Goal: Browse casually

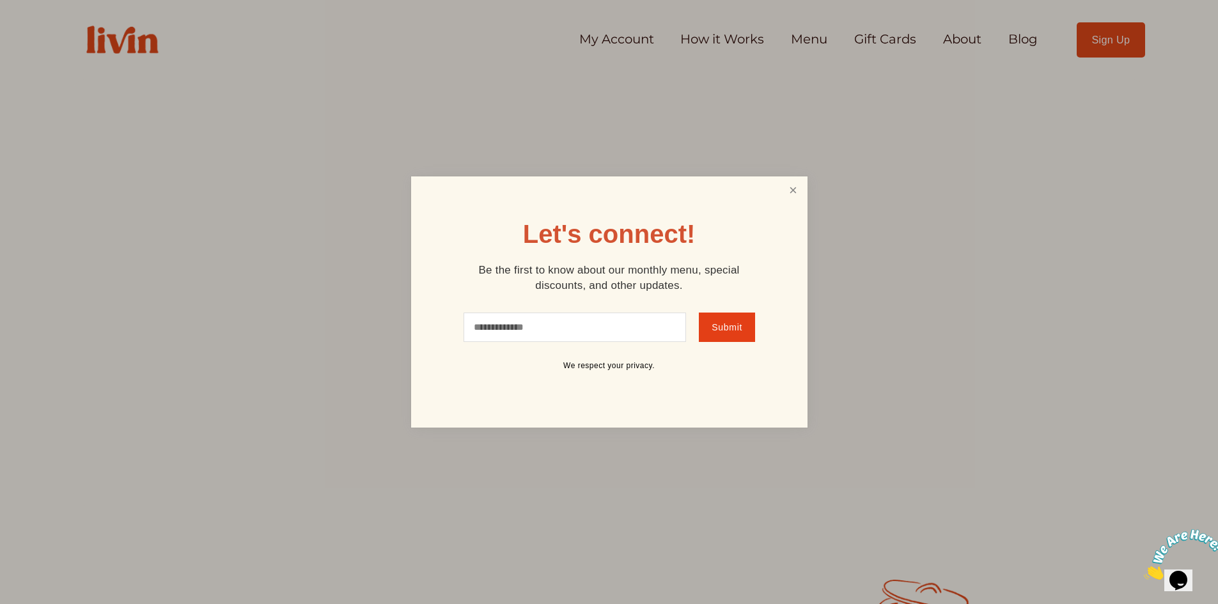
click at [797, 189] on link "Close" at bounding box center [793, 190] width 24 height 24
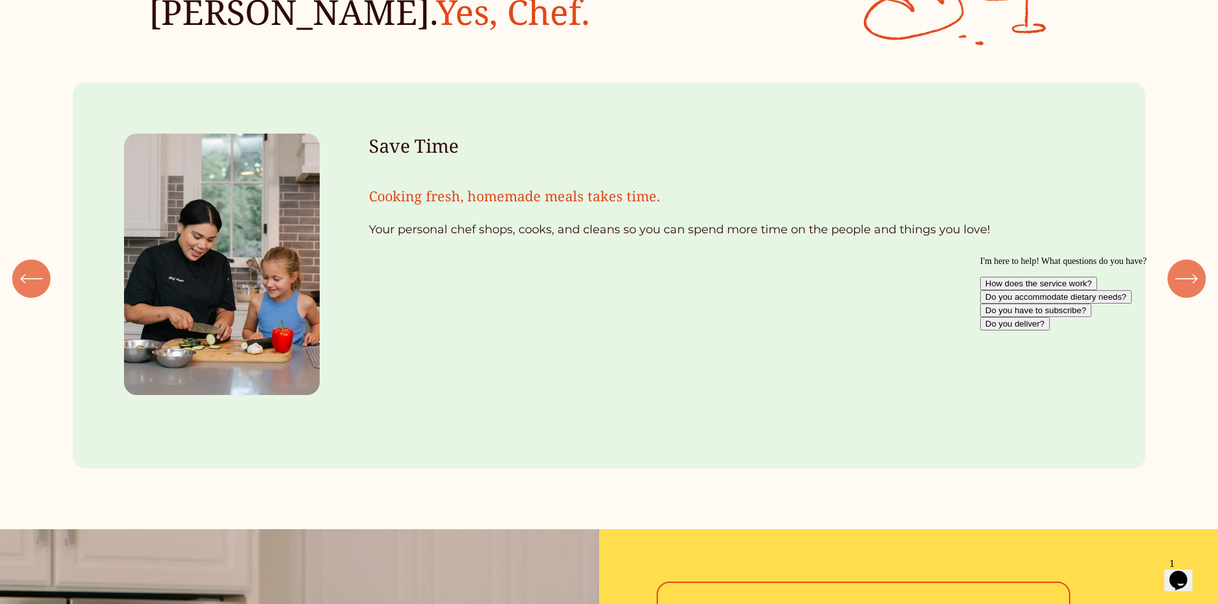
scroll to position [1599, 0]
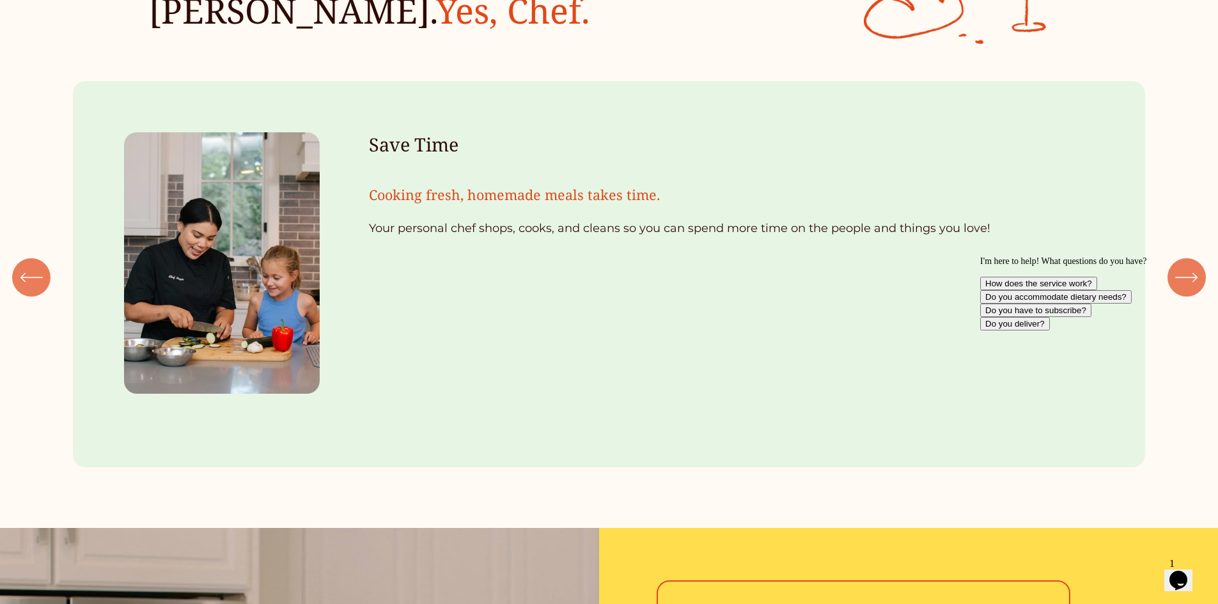
click at [1188, 279] on div "I'm here to help! What questions do you have? How does the service work? Do you…" at bounding box center [1095, 293] width 230 height 74
click at [1191, 283] on div "I'm here to help! What questions do you have? How does the service work? Do you…" at bounding box center [1095, 293] width 230 height 74
click at [980, 256] on icon "Chat attention grabber" at bounding box center [980, 256] width 0 height 0
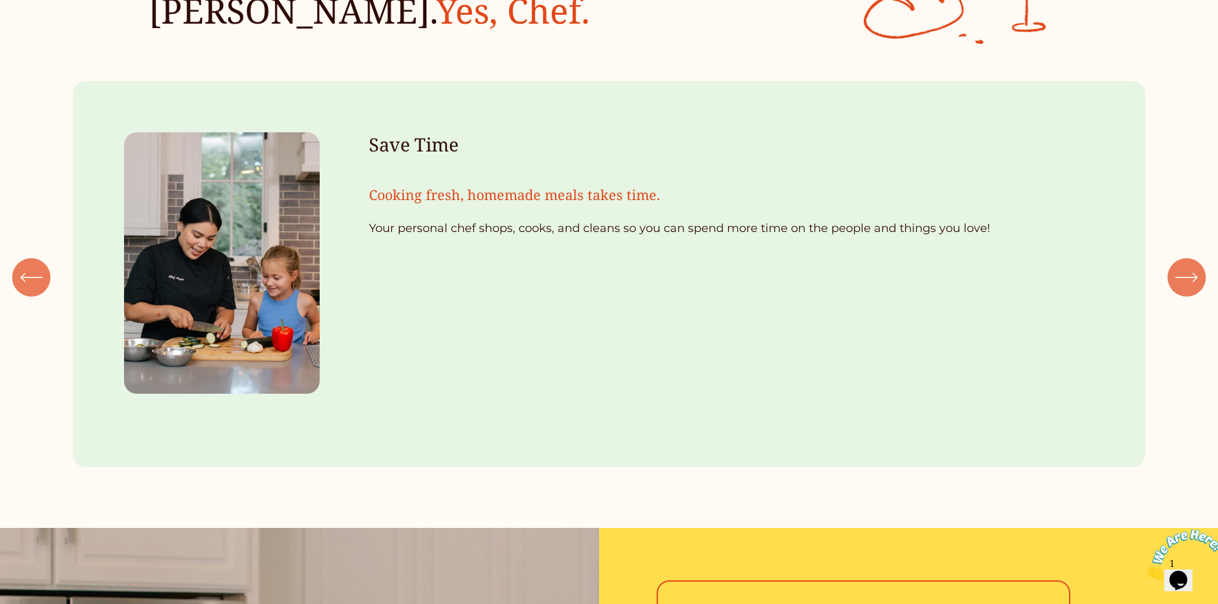
click at [1193, 282] on icon "\a \a \a Next\a \a" at bounding box center [1186, 277] width 23 height 23
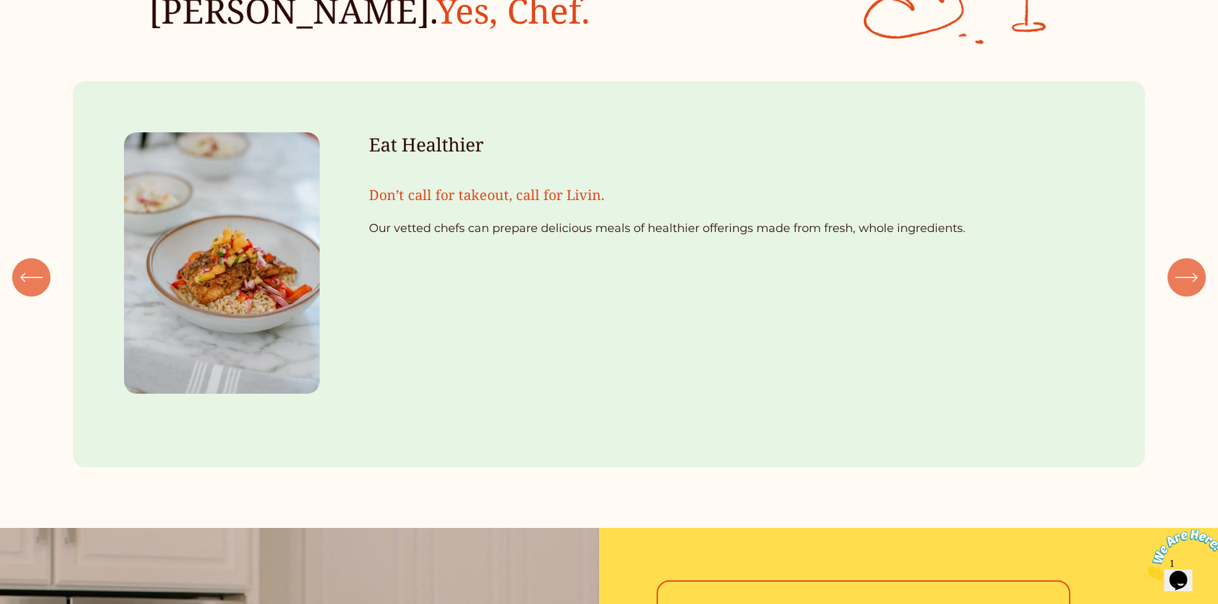
click at [1193, 282] on icon "\a \a \a Next\a \a" at bounding box center [1186, 277] width 23 height 23
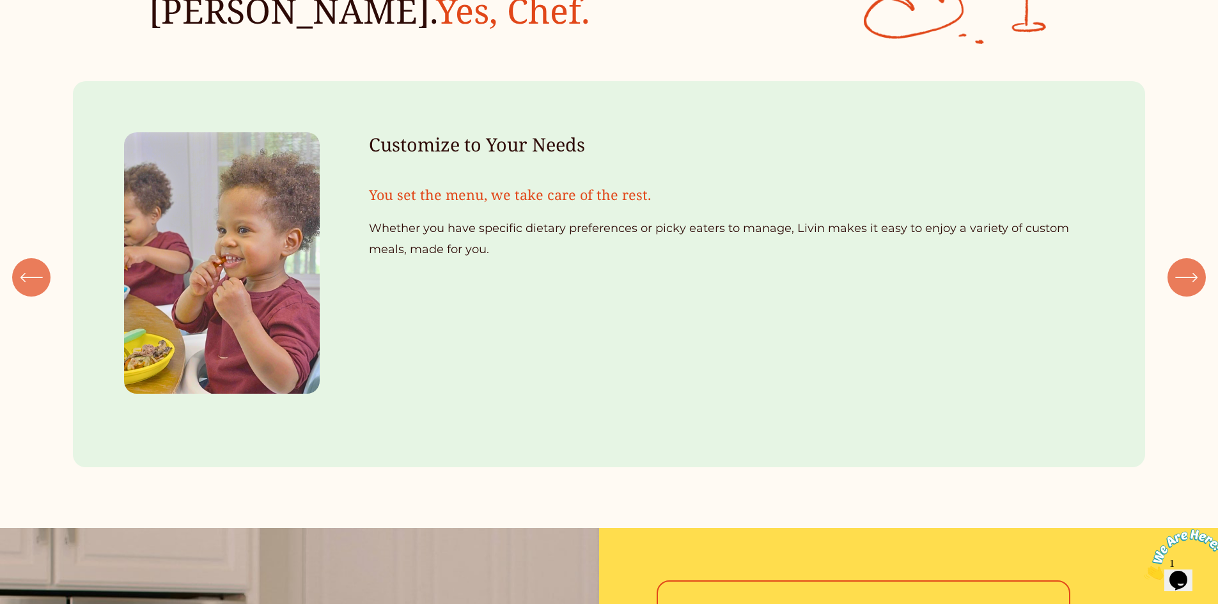
click at [1193, 282] on icon "\a \a \a Next\a \a" at bounding box center [1186, 277] width 23 height 23
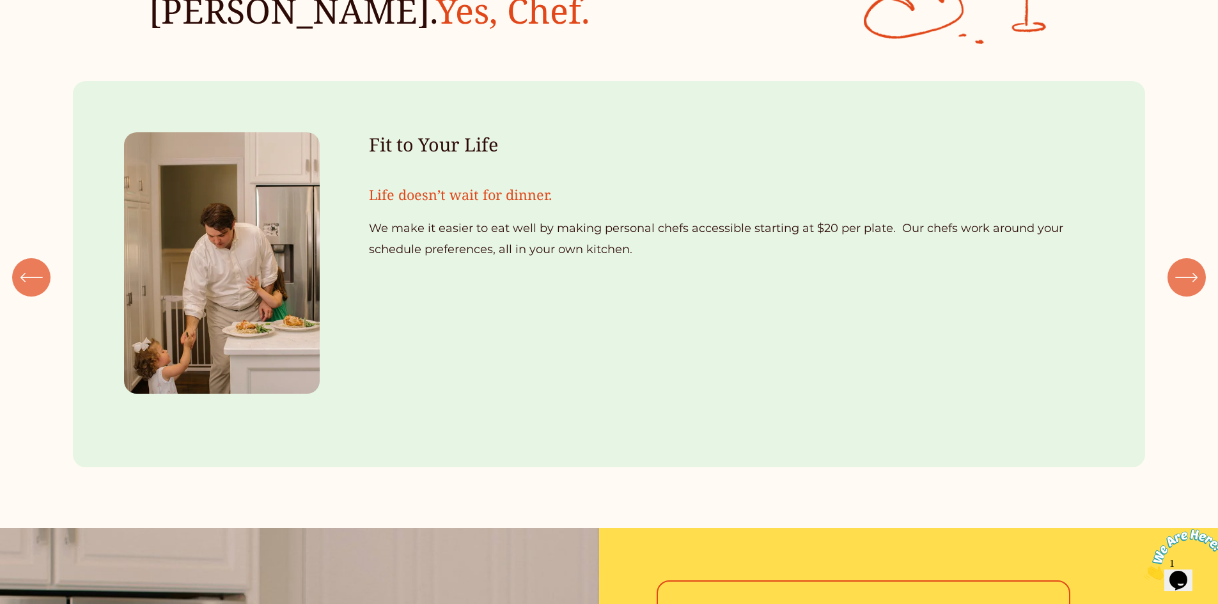
click at [1193, 282] on icon "\a \a \a Next\a \a" at bounding box center [1186, 277] width 23 height 23
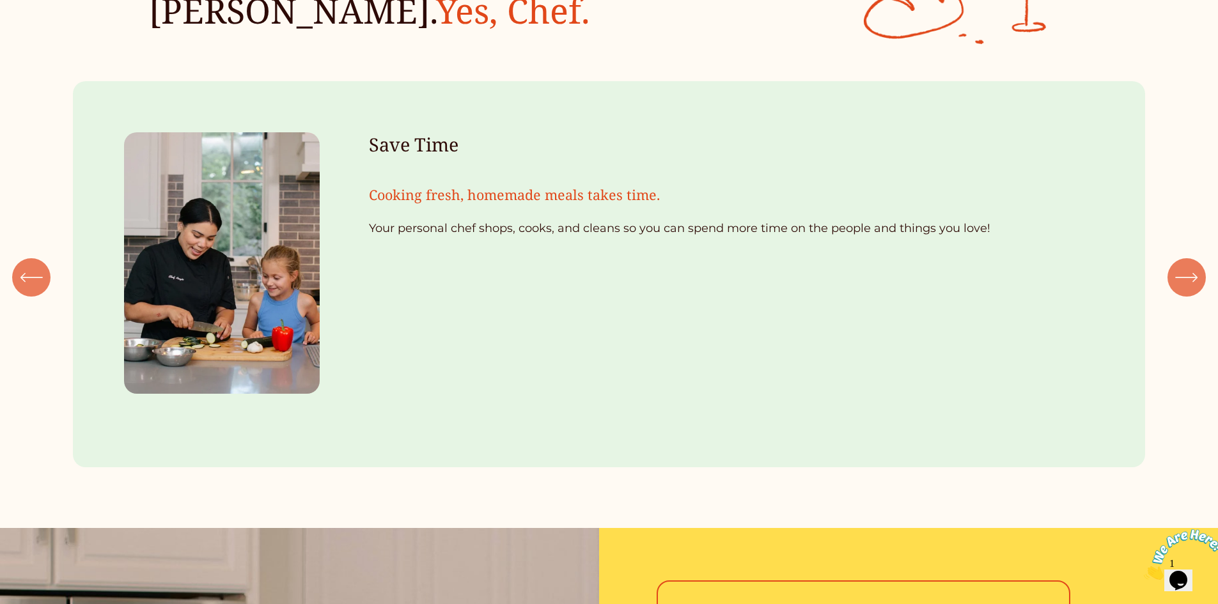
click at [1193, 282] on icon "\a \a \a Next\a \a" at bounding box center [1186, 277] width 23 height 23
